Goal: Information Seeking & Learning: Learn about a topic

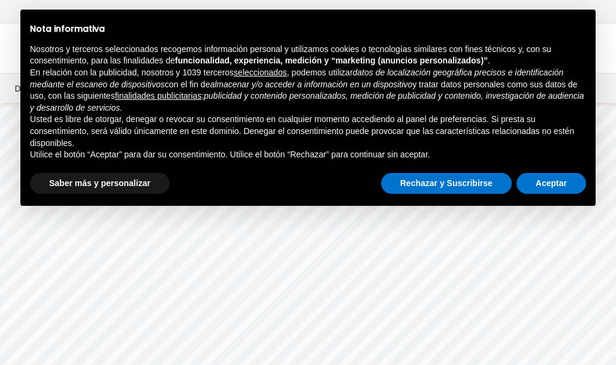
click at [334, 252] on rs-slide "Miomas Causas y Síntomas Conoce toda la información acerca de los miomas uterin…" at bounding box center [308, 278] width 616 height 349
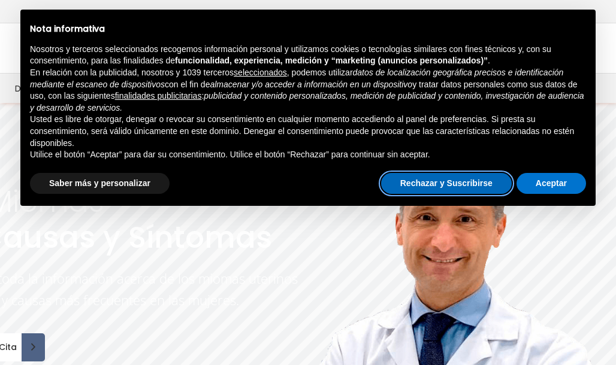
click at [423, 183] on button "Rechazar y Suscribirse" at bounding box center [446, 184] width 131 height 22
